Goal: Navigation & Orientation: Understand site structure

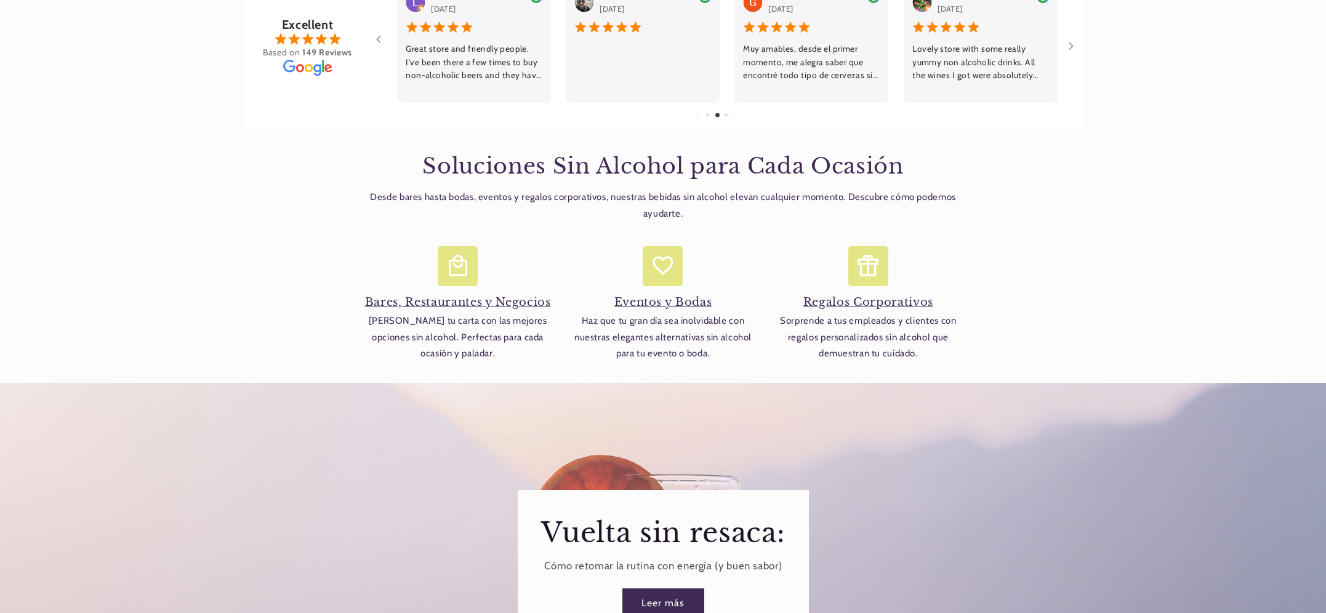
scroll to position [1101, 0]
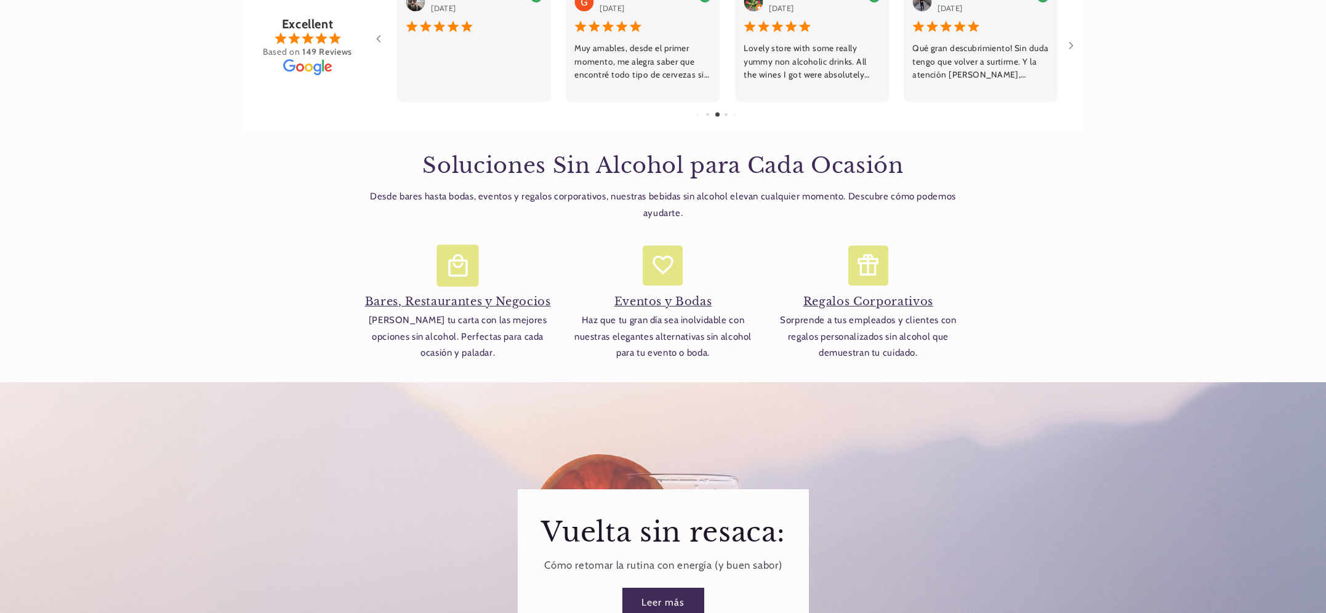
click at [475, 295] on h4 "Bares, Restaurantes y Negocios" at bounding box center [457, 302] width 193 height 14
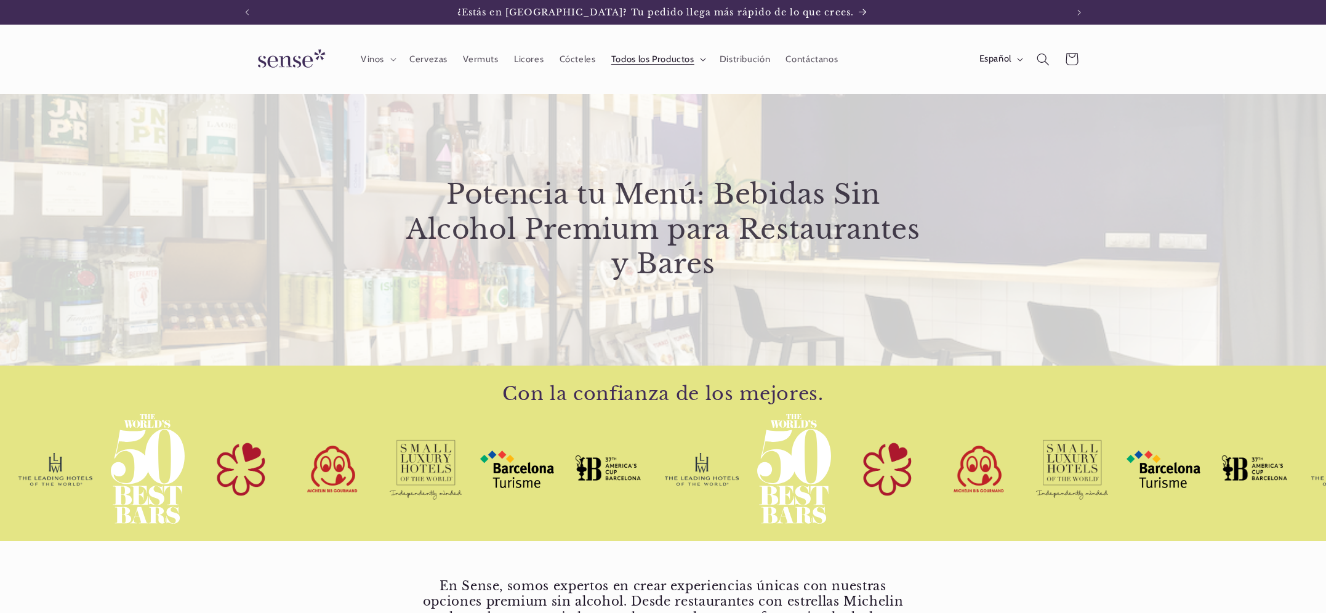
click at [673, 57] on span "Todos los Productos" at bounding box center [652, 60] width 83 height 12
click at [740, 60] on span "Distribución" at bounding box center [745, 60] width 51 height 12
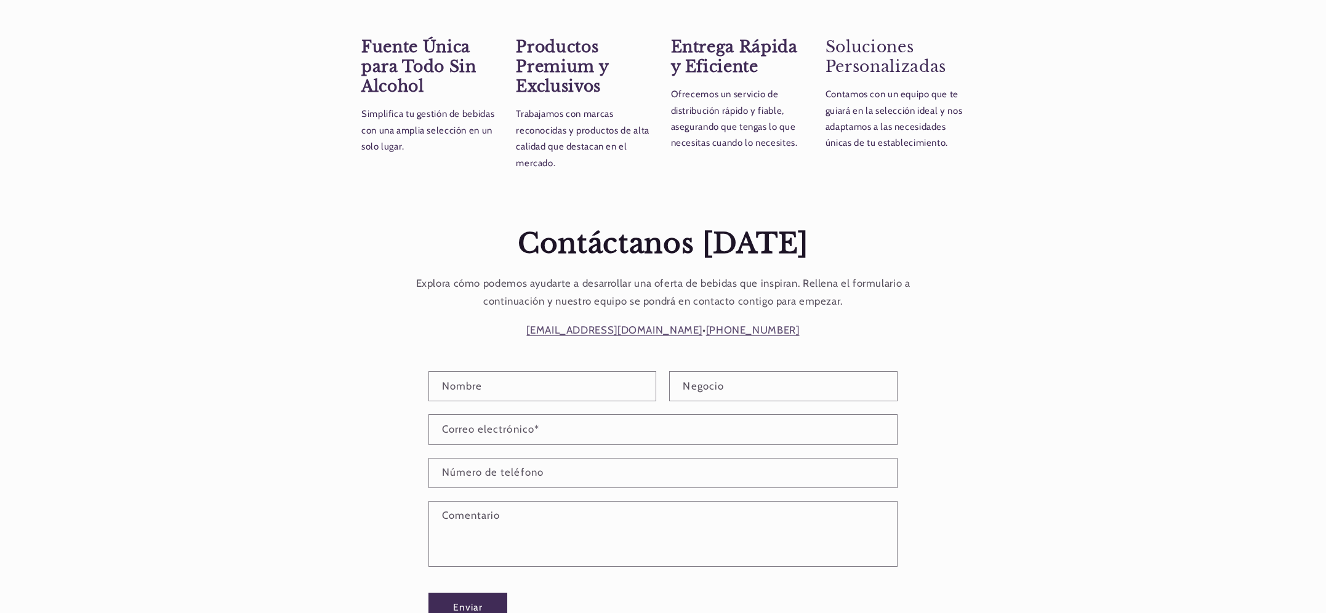
scroll to position [0, 820]
drag, startPoint x: 559, startPoint y: 326, endPoint x: 668, endPoint y: 333, distance: 109.2
click at [668, 333] on p "ventas@shopsense.eu • +34 691 29 95 88" at bounding box center [663, 330] width 504 height 18
copy link "ventas@shopsense.eu"
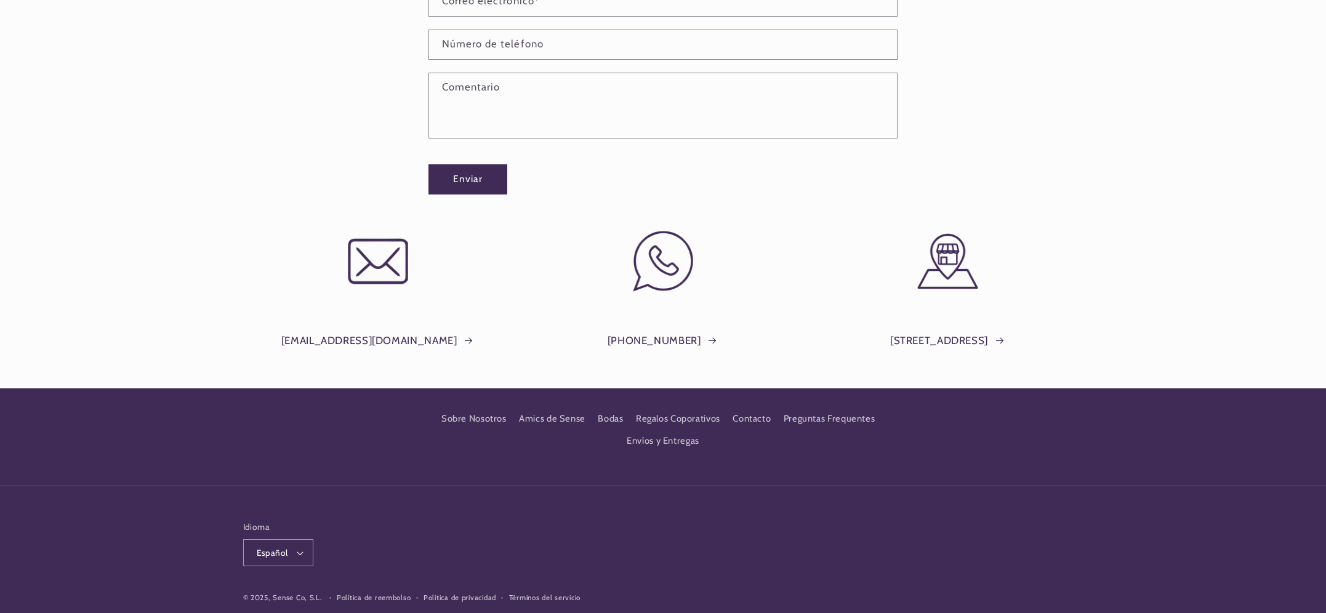
scroll to position [1113, 0]
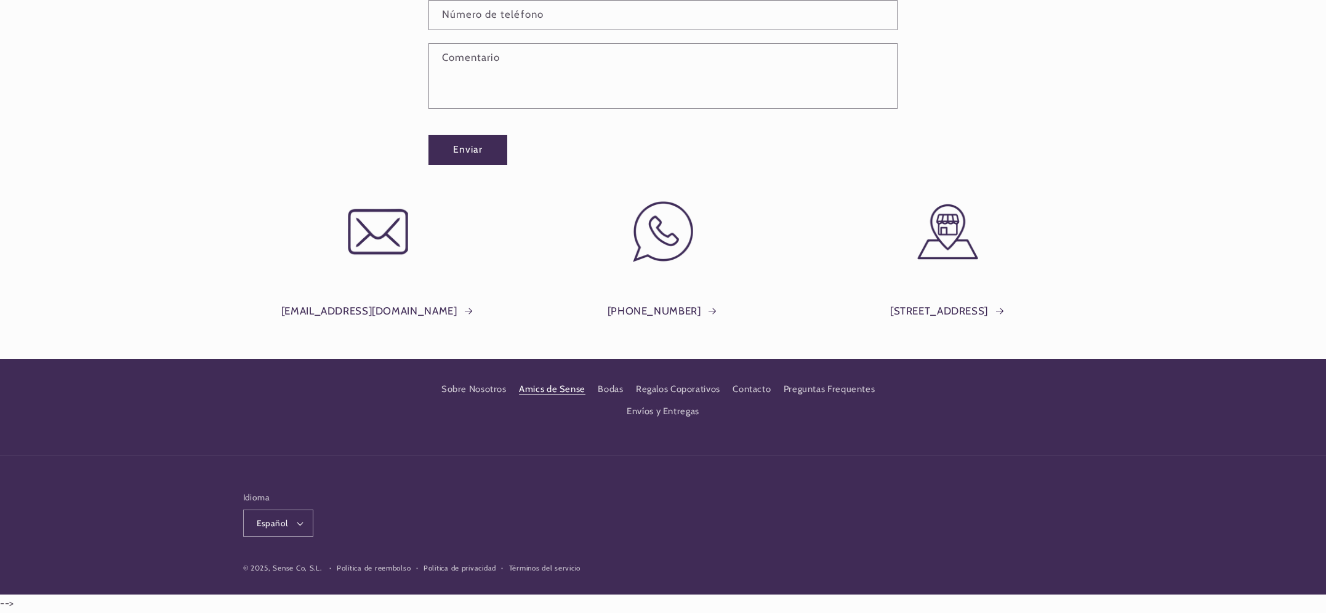
click at [541, 389] on link "Amics de Sense" at bounding box center [552, 390] width 66 height 22
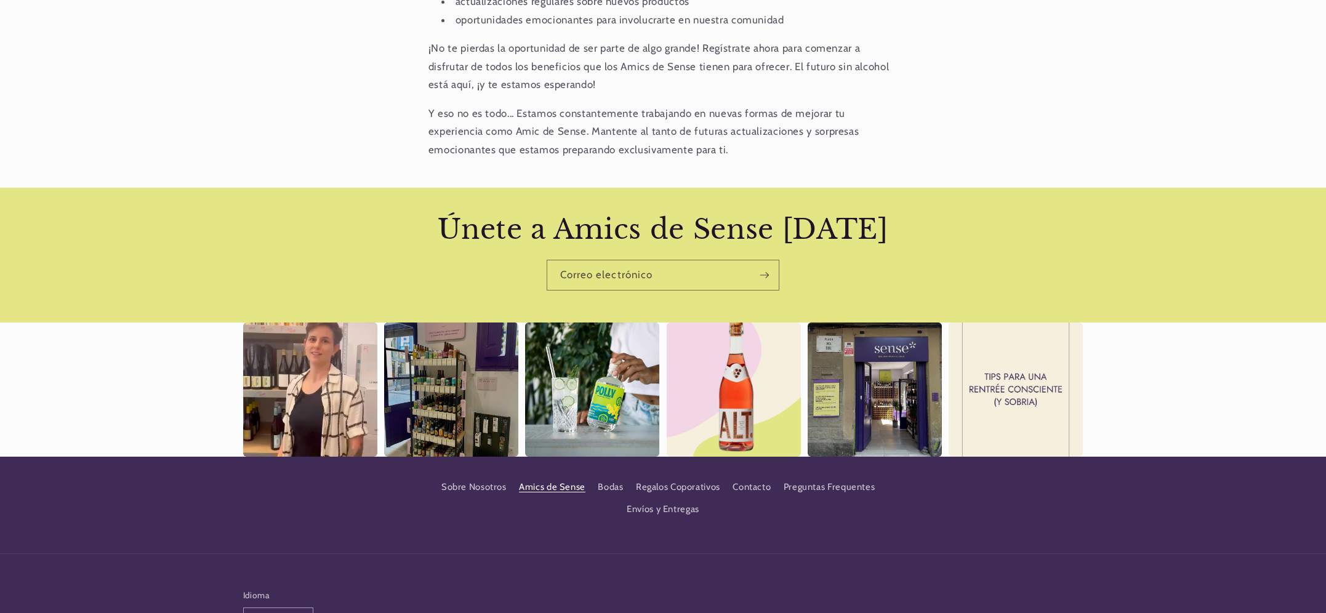
scroll to position [861, 0]
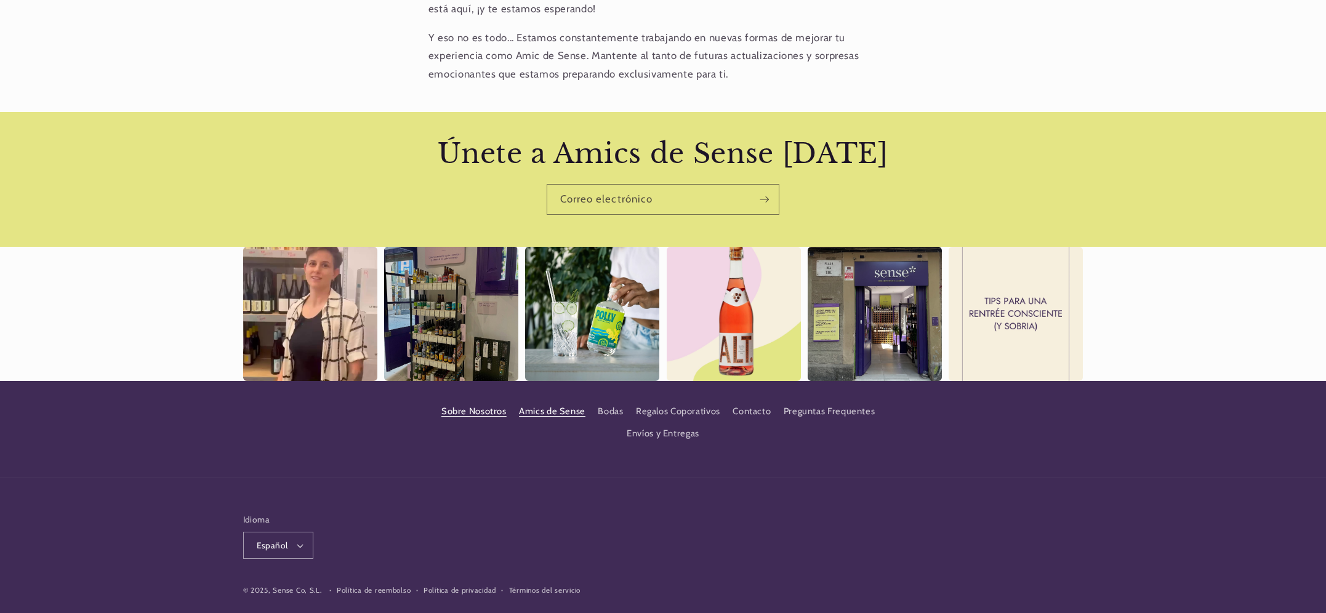
click at [478, 416] on link "Sobre Nosotros" at bounding box center [473, 413] width 65 height 19
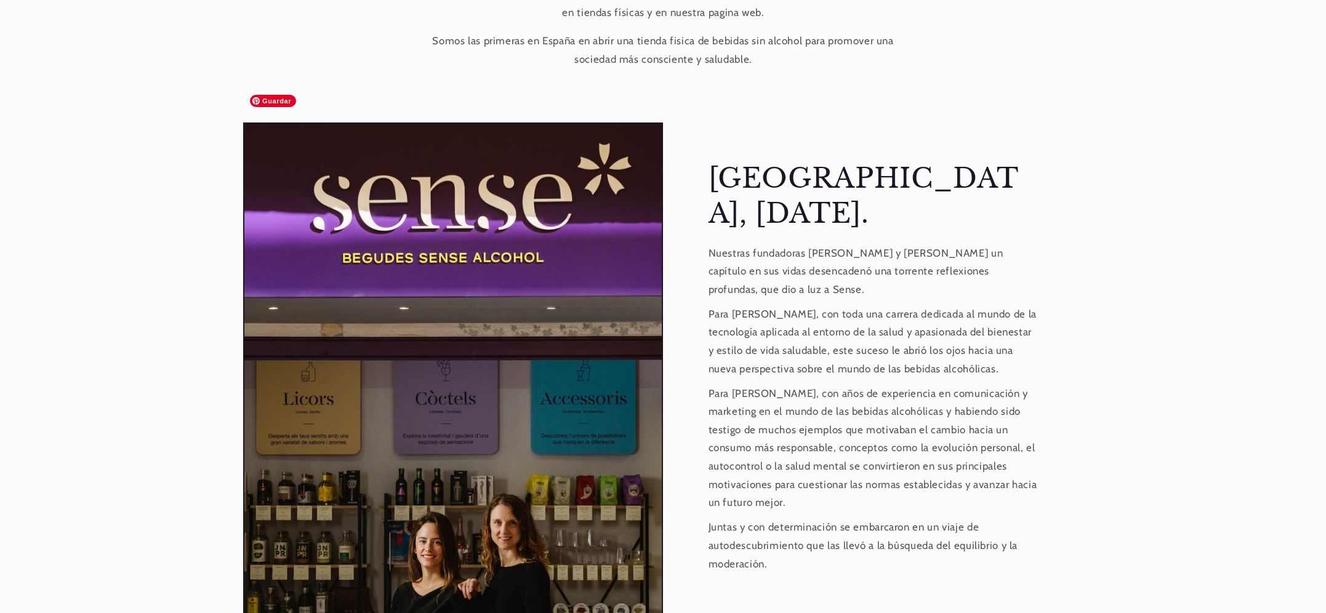
scroll to position [1199, 0]
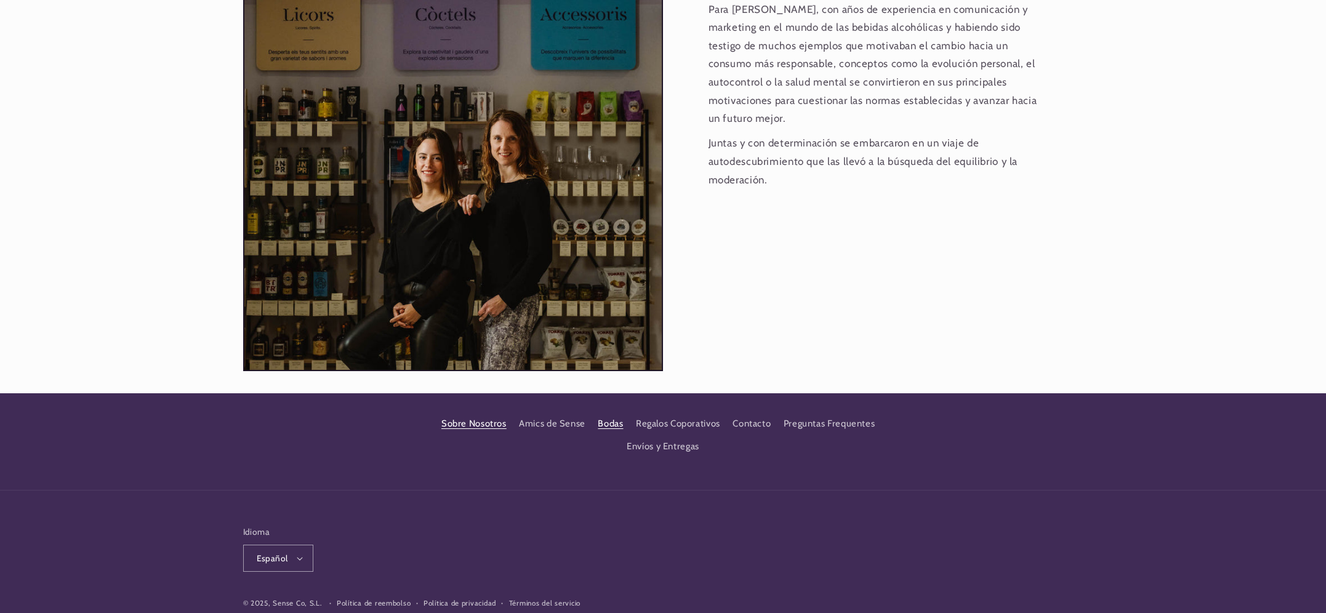
click at [614, 413] on link "Bodas" at bounding box center [610, 424] width 25 height 22
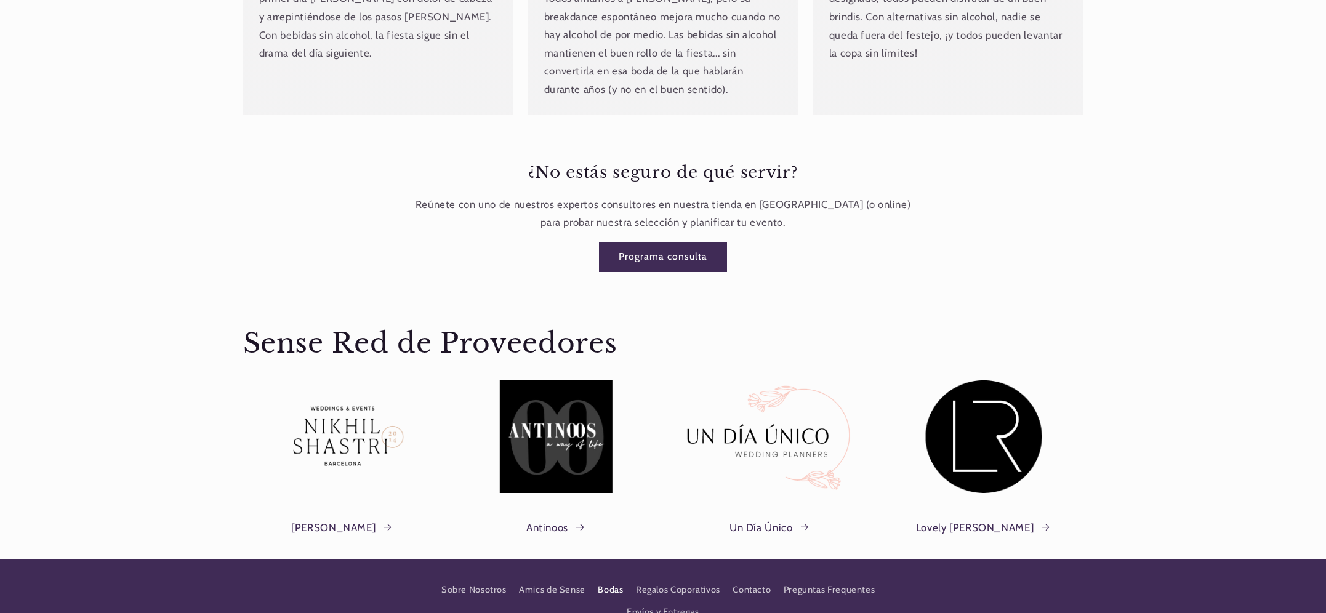
scroll to position [1922, 0]
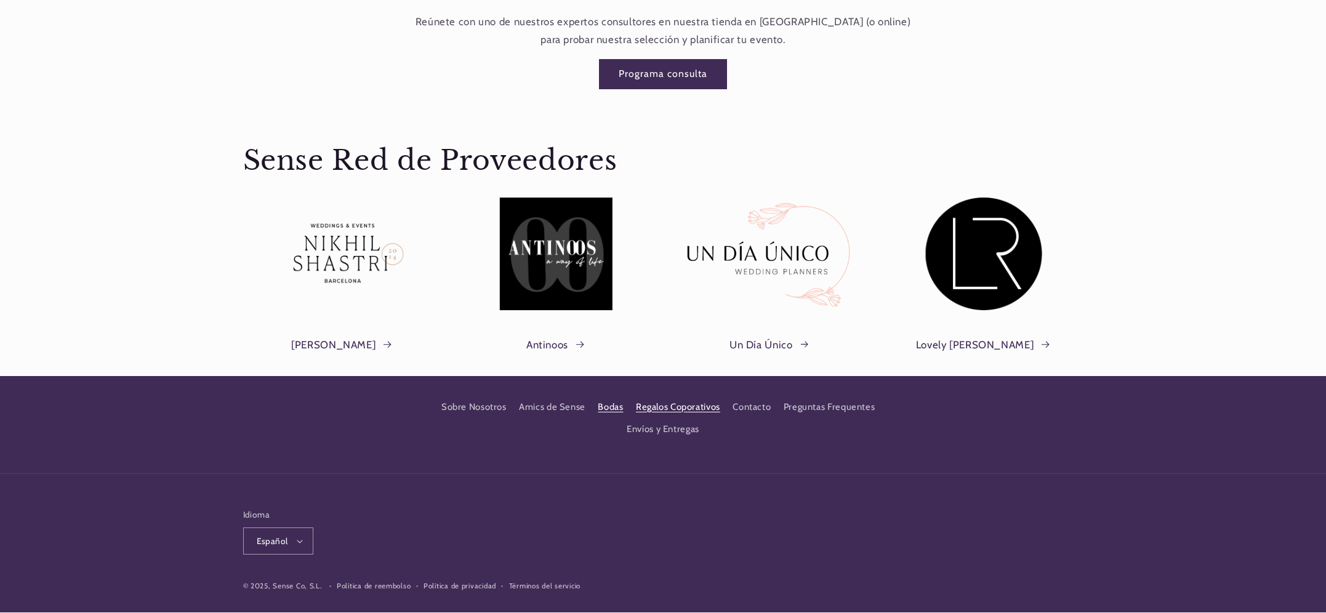
click at [664, 396] on link "Regalos Coporativos" at bounding box center [678, 407] width 84 height 22
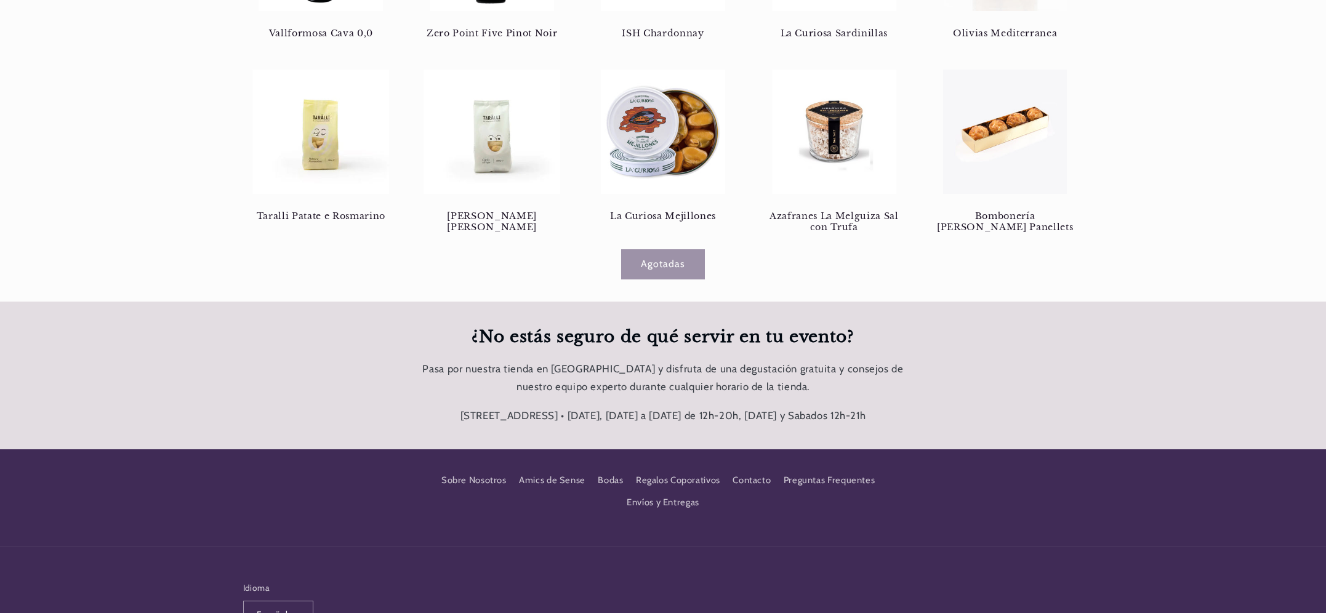
scroll to position [1867, 0]
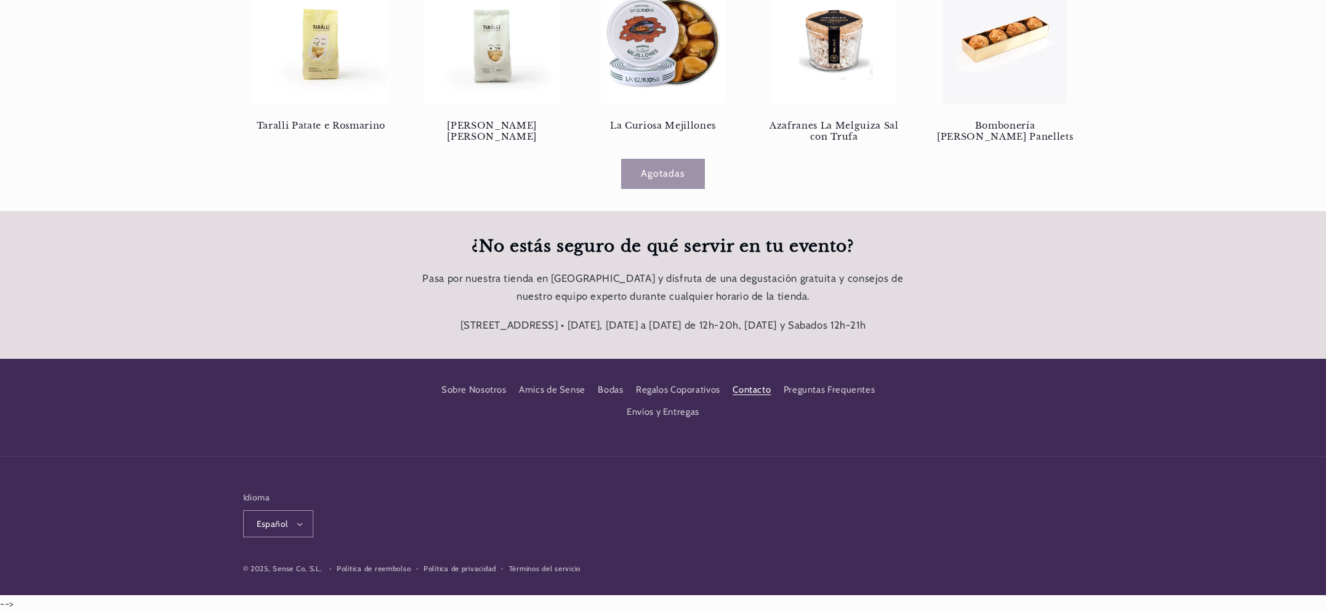
click at [756, 384] on link "Contacto" at bounding box center [752, 390] width 38 height 22
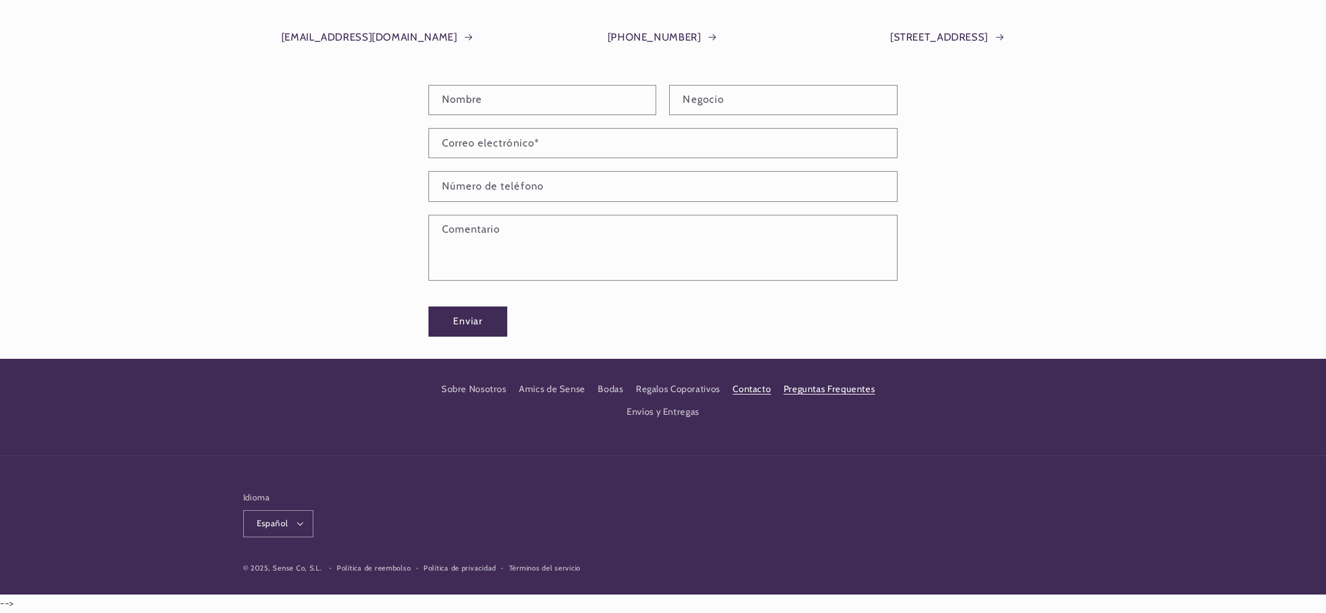
scroll to position [265, 0]
click at [814, 389] on link "Preguntas Frequentes" at bounding box center [830, 390] width 92 height 22
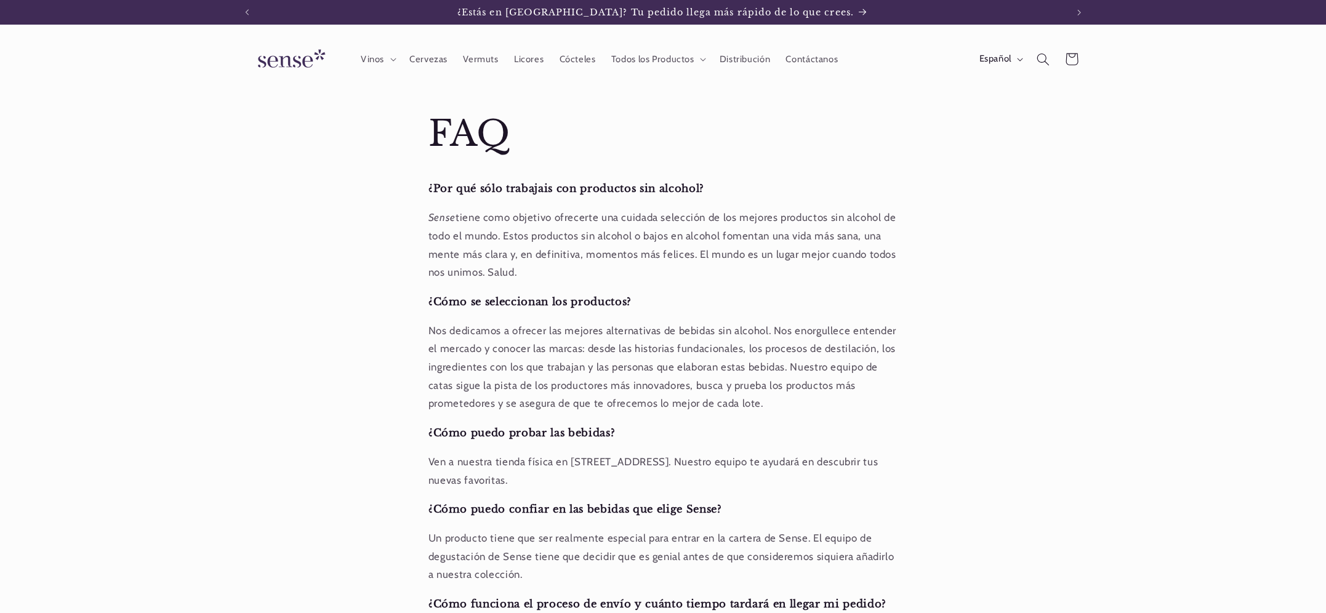
scroll to position [913, 0]
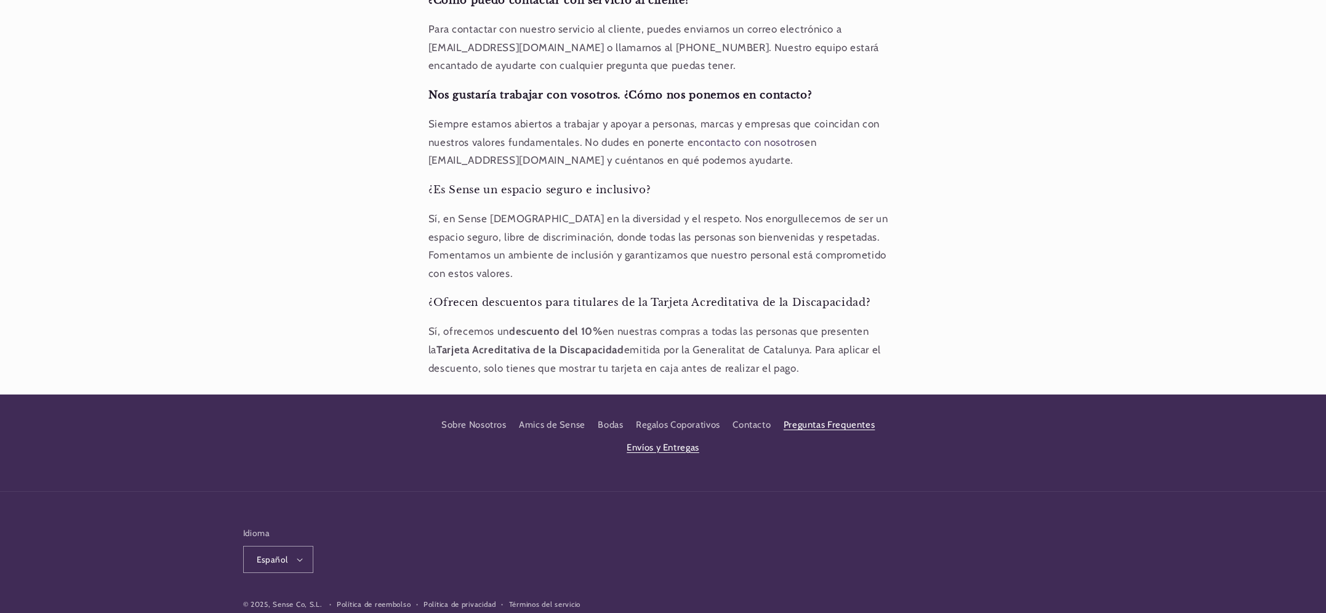
click at [671, 437] on link "Envíos y Entregas" at bounding box center [663, 448] width 73 height 22
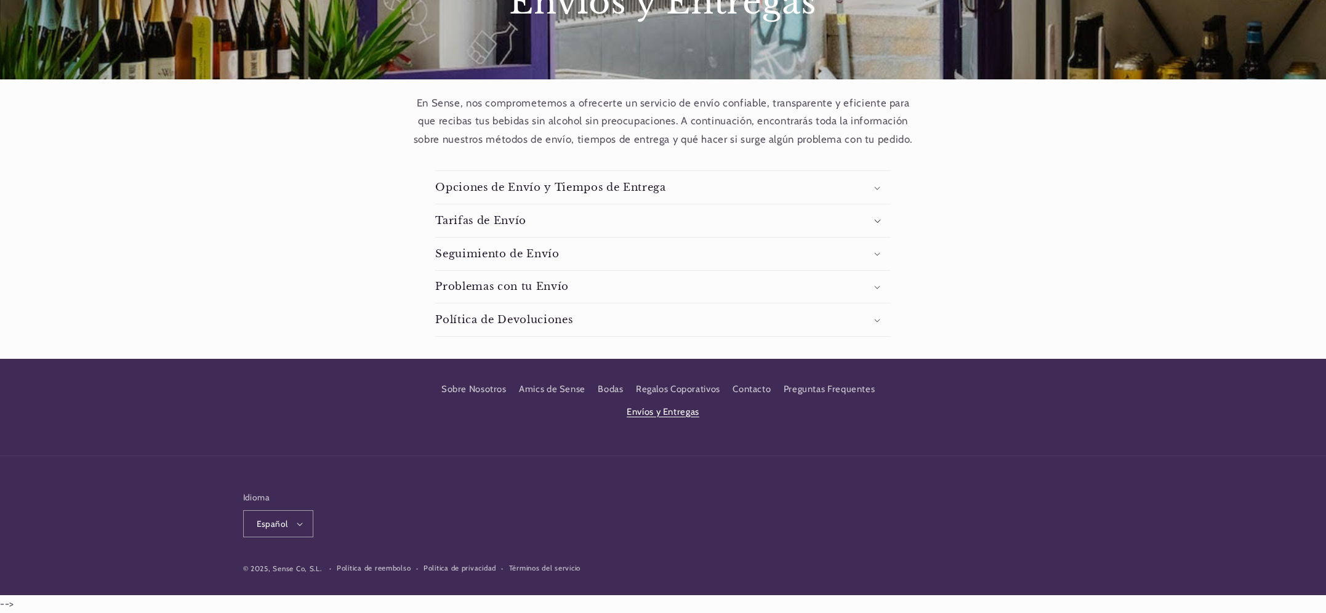
scroll to position [0, 820]
